Goal: Task Accomplishment & Management: Manage account settings

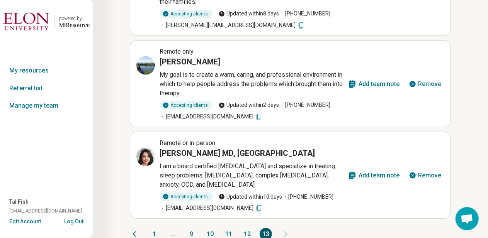
scroll to position [331, 0]
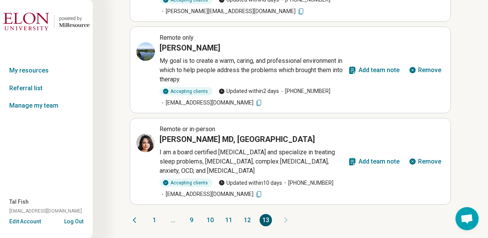
click at [154, 220] on button "1" at bounding box center [154, 220] width 12 height 12
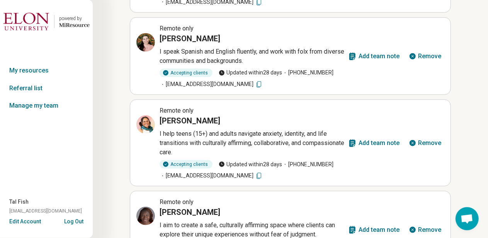
drag, startPoint x: 485, startPoint y: 117, endPoint x: 485, endPoint y: 109, distance: 7.7
click at [485, 109] on div "My resources Active Pending Search by name Filter by All A-Z Remote or in-perso…" at bounding box center [290, 73] width 395 height 808
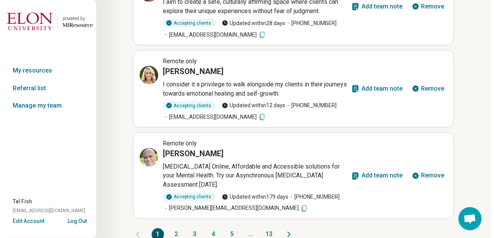
scroll to position [560, 0]
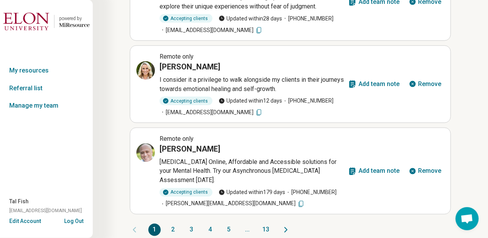
click at [425, 167] on button "Remove" at bounding box center [424, 171] width 39 height 19
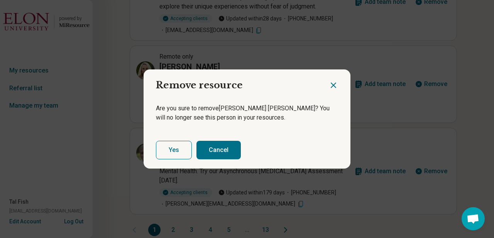
click at [174, 148] on button "Yes" at bounding box center [174, 150] width 36 height 19
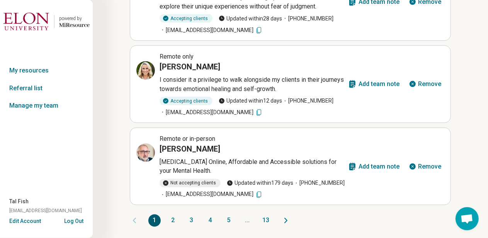
click at [424, 166] on button "Remove" at bounding box center [424, 167] width 39 height 19
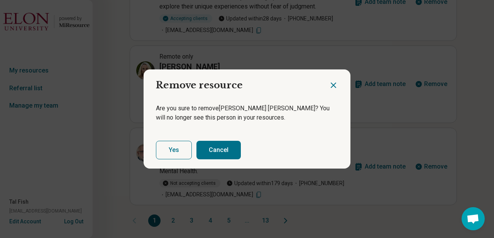
click at [172, 148] on button "Yes" at bounding box center [174, 150] width 36 height 19
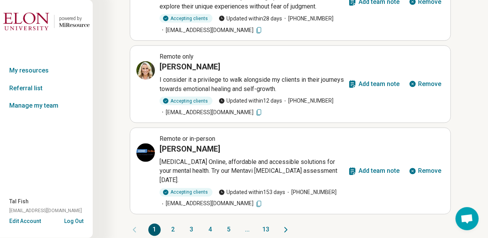
click at [419, 167] on button "Remove" at bounding box center [424, 171] width 39 height 19
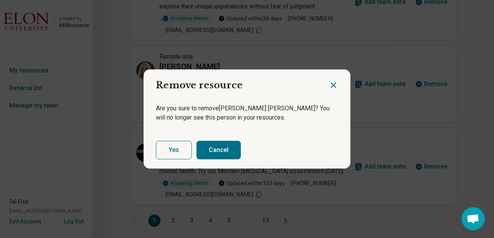
click at [168, 148] on button "Yes" at bounding box center [174, 150] width 36 height 19
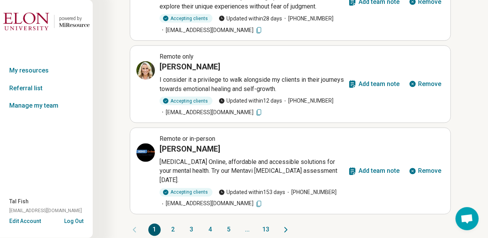
click at [418, 166] on button "Remove" at bounding box center [424, 171] width 39 height 19
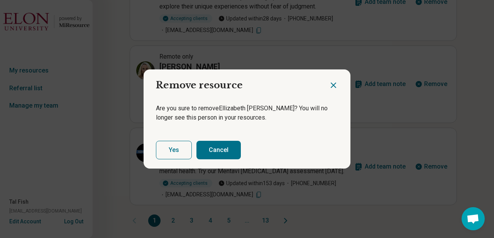
click at [178, 148] on button "Yes" at bounding box center [174, 150] width 36 height 19
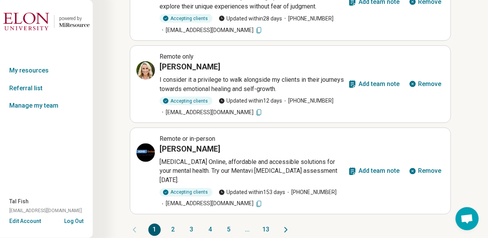
click at [422, 172] on button "Remove" at bounding box center [424, 171] width 39 height 19
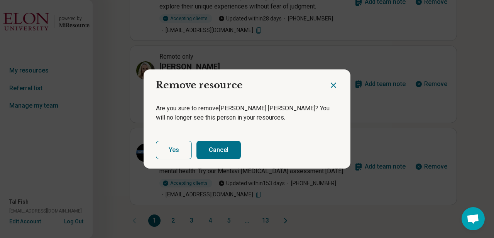
click at [174, 150] on button "Yes" at bounding box center [174, 150] width 36 height 19
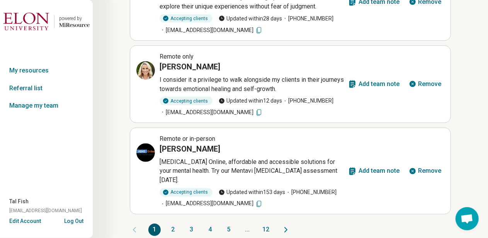
click at [412, 168] on icon at bounding box center [412, 171] width 6 height 6
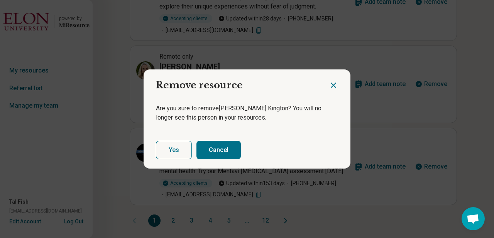
click at [174, 145] on button "Yes" at bounding box center [174, 150] width 36 height 19
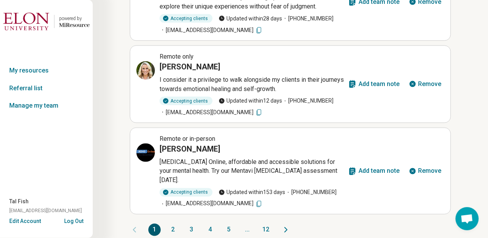
click at [414, 168] on icon at bounding box center [412, 171] width 6 height 6
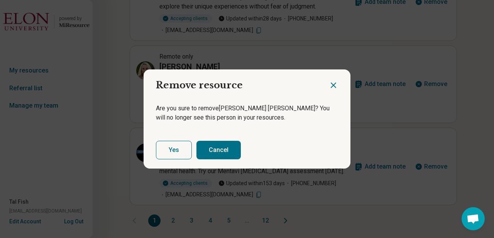
click at [163, 146] on button "Yes" at bounding box center [174, 150] width 36 height 19
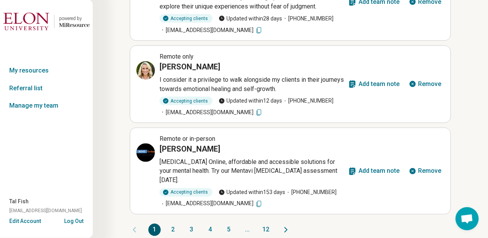
click at [425, 163] on button "Remove" at bounding box center [424, 171] width 39 height 19
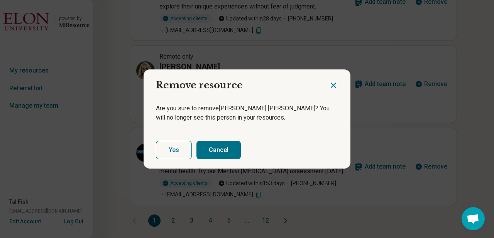
click at [182, 146] on button "Yes" at bounding box center [174, 150] width 36 height 19
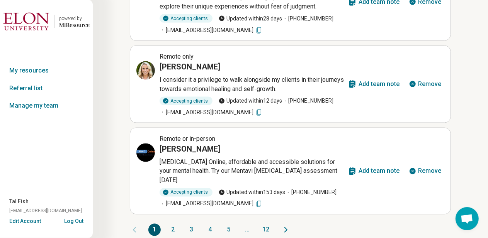
click at [414, 168] on icon at bounding box center [412, 171] width 6 height 6
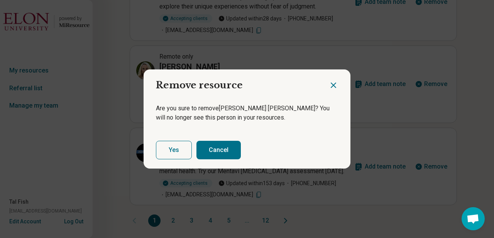
click at [168, 150] on button "Yes" at bounding box center [174, 150] width 36 height 19
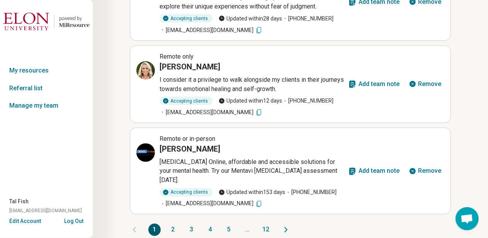
click at [435, 163] on button "Remove" at bounding box center [424, 171] width 39 height 19
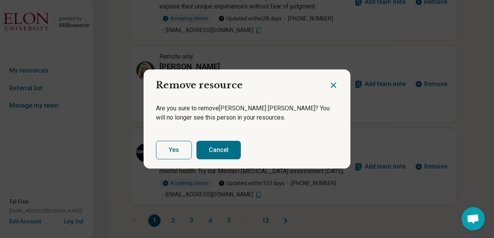
click at [173, 145] on button "Yes" at bounding box center [174, 150] width 36 height 19
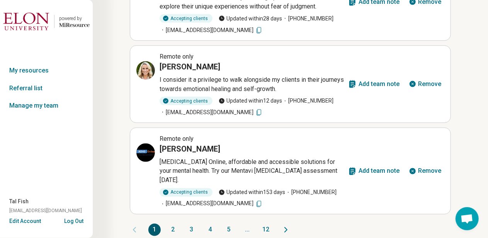
click at [420, 166] on button "Remove" at bounding box center [424, 171] width 39 height 19
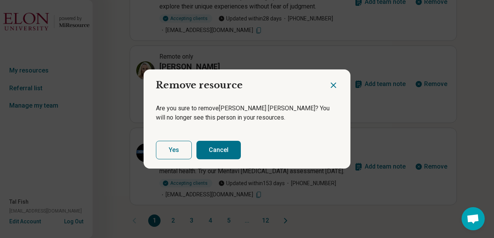
click at [182, 149] on button "Yes" at bounding box center [174, 150] width 36 height 19
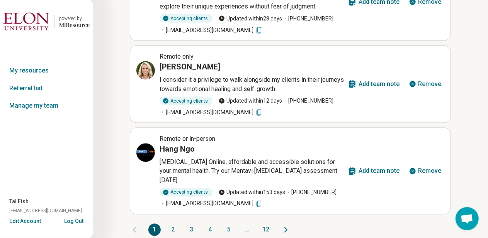
click at [438, 165] on button "Remove" at bounding box center [424, 171] width 39 height 19
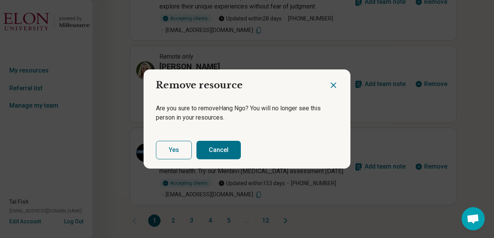
click at [178, 156] on button "Yes" at bounding box center [174, 150] width 36 height 19
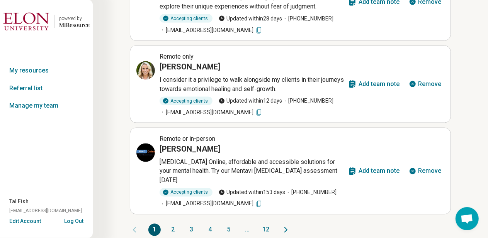
click at [422, 166] on button "Remove" at bounding box center [424, 171] width 39 height 19
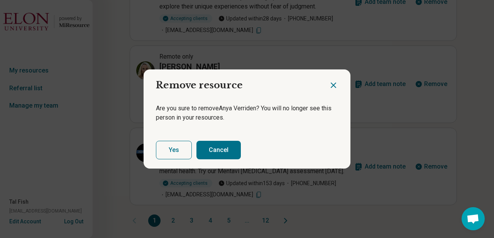
click at [175, 149] on button "Yes" at bounding box center [174, 150] width 36 height 19
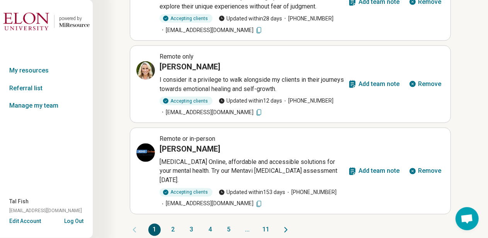
click at [430, 162] on button "Remove" at bounding box center [424, 171] width 39 height 19
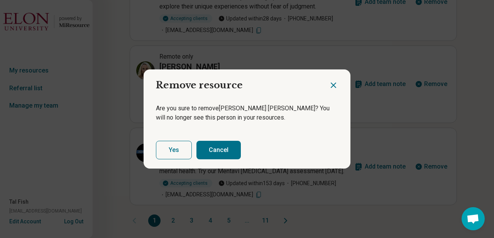
click at [185, 149] on button "Yes" at bounding box center [174, 150] width 36 height 19
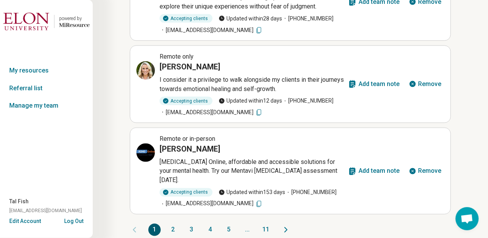
click at [430, 166] on button "Remove" at bounding box center [424, 171] width 39 height 19
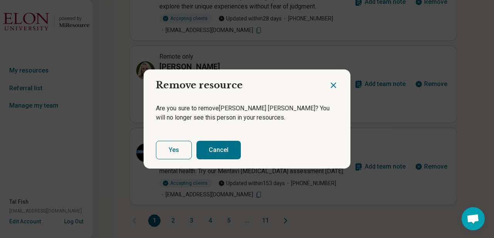
click at [186, 148] on button "Yes" at bounding box center [174, 150] width 36 height 19
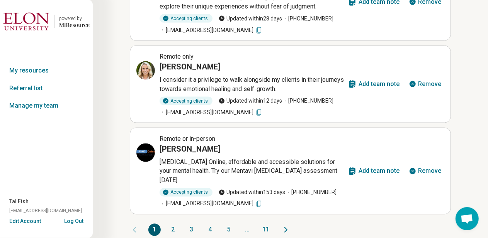
click at [431, 171] on button "Remove" at bounding box center [424, 171] width 39 height 19
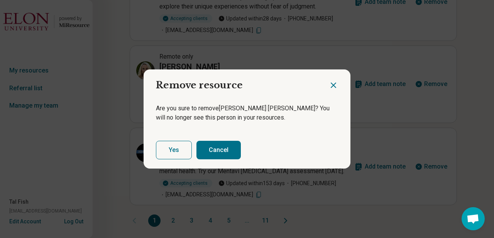
click at [186, 153] on button "Yes" at bounding box center [174, 150] width 36 height 19
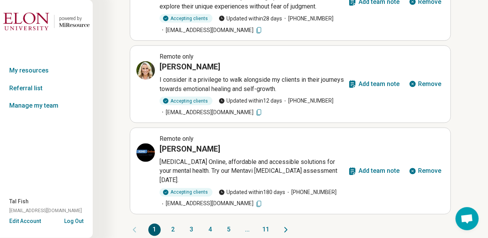
click at [420, 166] on button "Remove" at bounding box center [424, 171] width 39 height 19
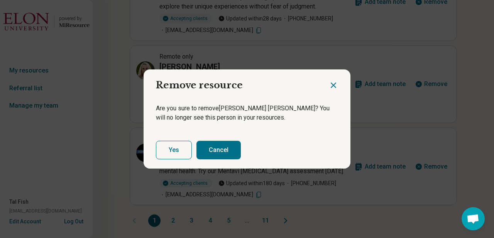
click at [180, 145] on button "Yes" at bounding box center [174, 150] width 36 height 19
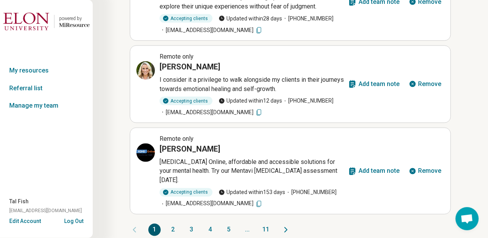
click at [429, 165] on button "Remove" at bounding box center [424, 171] width 39 height 19
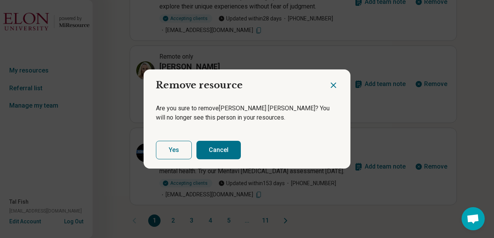
click at [168, 151] on button "Yes" at bounding box center [174, 150] width 36 height 19
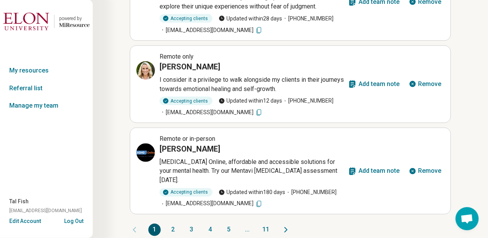
click at [416, 168] on icon at bounding box center [413, 172] width 8 height 8
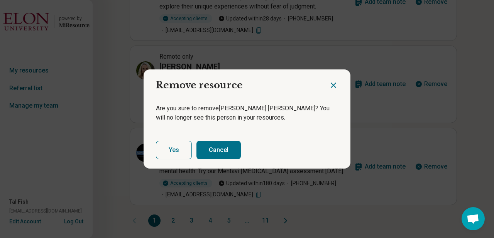
click at [186, 153] on button "Yes" at bounding box center [174, 150] width 36 height 19
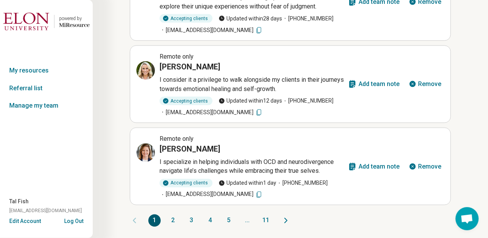
click at [173, 220] on button "2" at bounding box center [173, 221] width 12 height 12
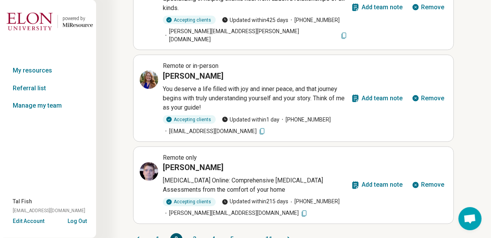
scroll to position [569, 0]
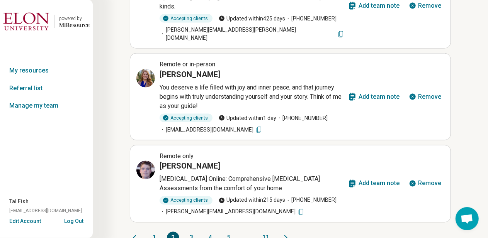
click at [416, 180] on icon at bounding box center [413, 184] width 8 height 8
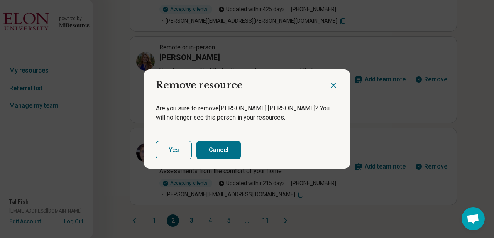
click at [175, 153] on button "Yes" at bounding box center [174, 150] width 36 height 19
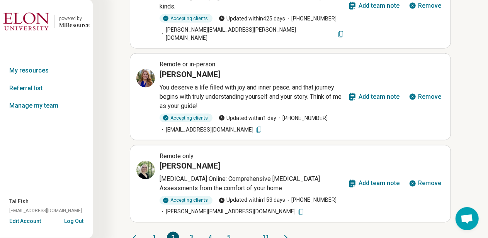
click at [429, 175] on button "Remove" at bounding box center [424, 184] width 39 height 19
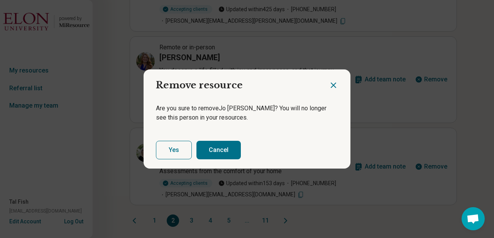
click at [177, 151] on button "Yes" at bounding box center [174, 150] width 36 height 19
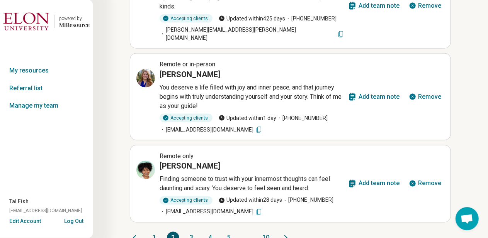
click at [192, 232] on button "3" at bounding box center [191, 238] width 12 height 12
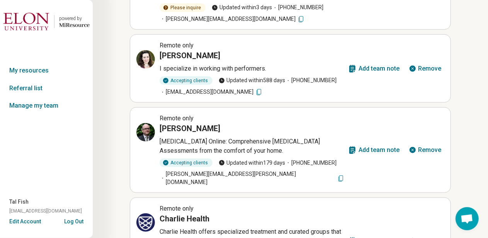
scroll to position [279, 0]
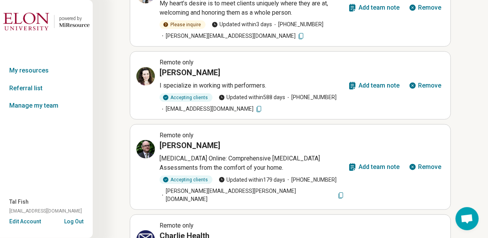
click at [421, 166] on button "Remove" at bounding box center [424, 167] width 39 height 19
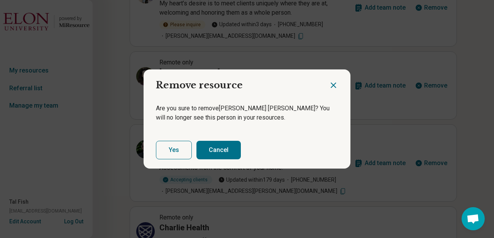
click at [182, 153] on button "Yes" at bounding box center [174, 150] width 36 height 19
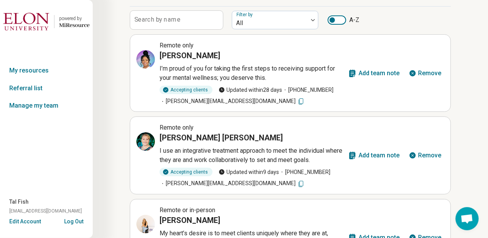
scroll to position [541, 0]
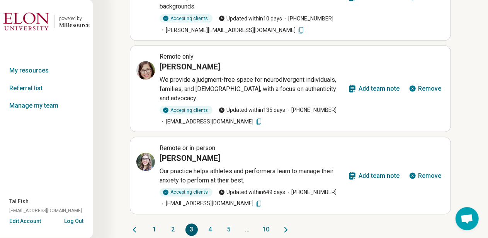
click at [211, 224] on button "4" at bounding box center [210, 230] width 12 height 12
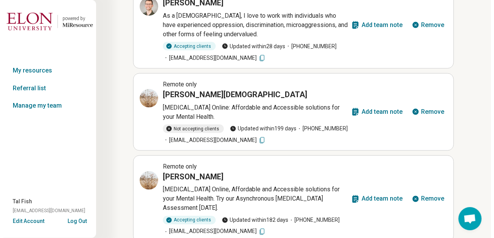
scroll to position [569, 0]
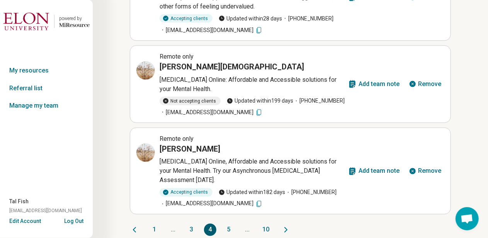
click at [425, 164] on button "Remove" at bounding box center [424, 171] width 39 height 19
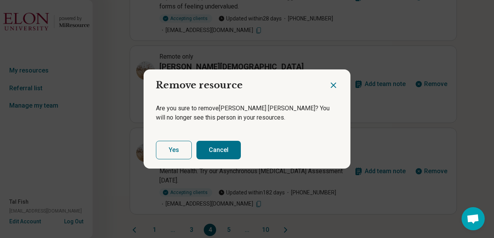
click at [161, 151] on button "Yes" at bounding box center [174, 150] width 36 height 19
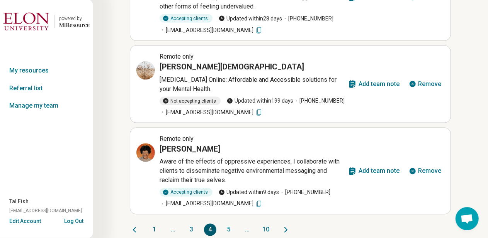
click at [421, 82] on button "Remove" at bounding box center [424, 84] width 39 height 19
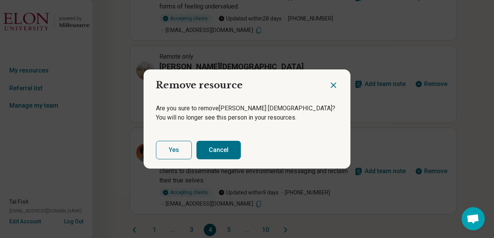
click at [168, 146] on button "Yes" at bounding box center [174, 150] width 36 height 19
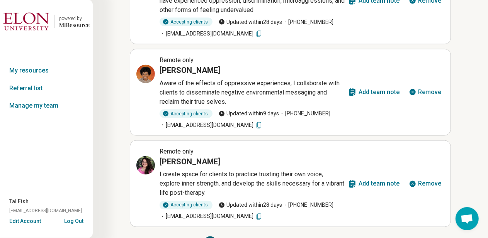
scroll to position [587, 0]
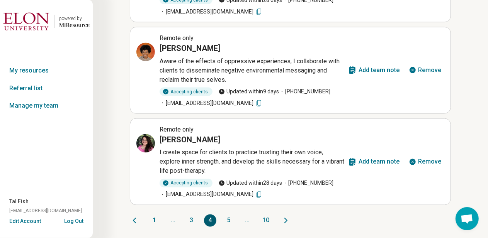
click at [229, 219] on button "5" at bounding box center [228, 221] width 12 height 12
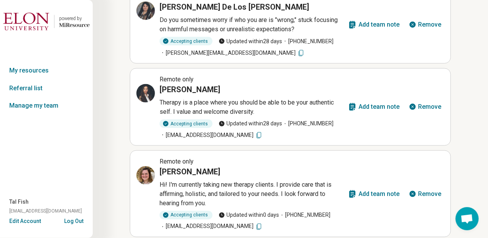
scroll to position [550, 0]
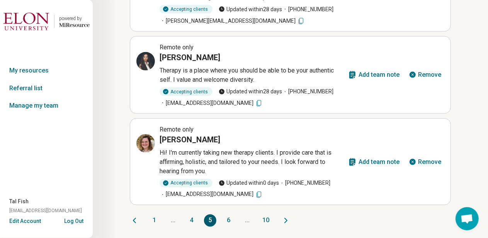
click at [227, 219] on button "6" at bounding box center [228, 221] width 12 height 12
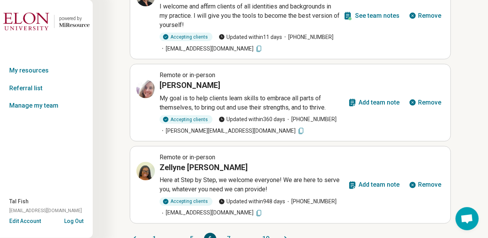
scroll to position [569, 0]
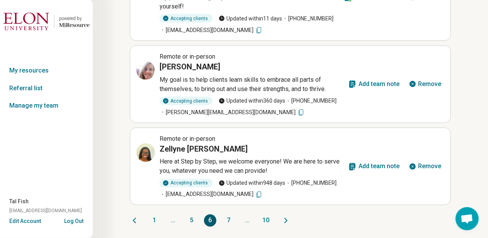
click at [228, 222] on button "7" at bounding box center [228, 221] width 12 height 12
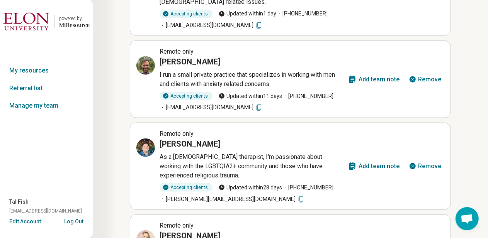
scroll to position [587, 0]
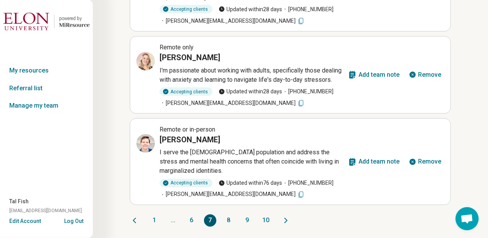
click at [229, 219] on button "8" at bounding box center [228, 221] width 12 height 12
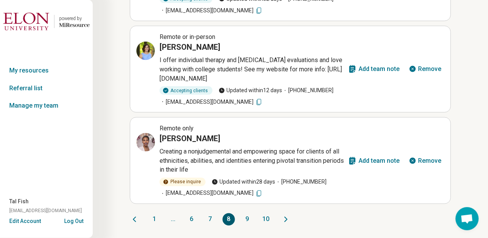
scroll to position [560, 0]
